Goal: Communication & Community: Answer question/provide support

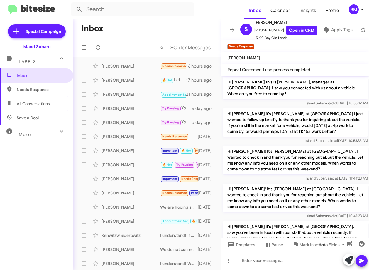
scroll to position [525, 0]
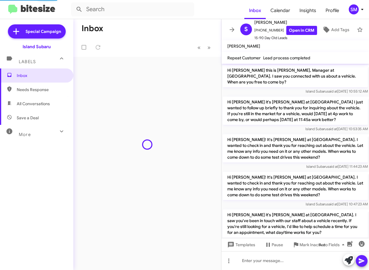
scroll to position [535, 0]
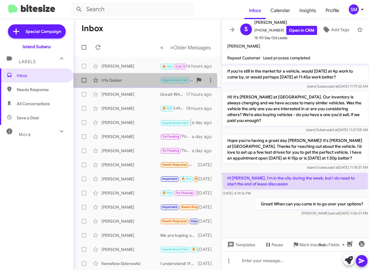
click at [140, 82] on div "Irfa Qaiser" at bounding box center [131, 80] width 59 height 6
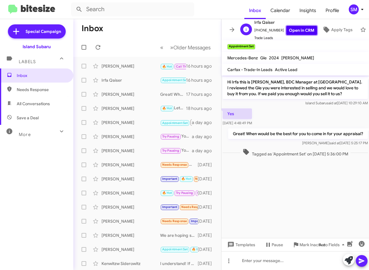
click at [291, 26] on link "Open in CRM" at bounding box center [301, 30] width 31 height 9
